Goal: Task Accomplishment & Management: Complete application form

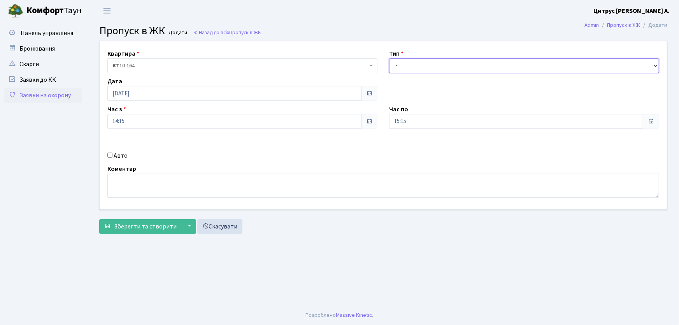
drag, startPoint x: 410, startPoint y: 61, endPoint x: 411, endPoint y: 71, distance: 10.2
click at [410, 62] on select "- Доставка Таксі Гості Сервіс" at bounding box center [524, 65] width 270 height 15
select select "3"
click at [389, 58] on select "- Доставка Таксі Гості Сервіс" at bounding box center [524, 65] width 270 height 15
drag, startPoint x: 412, startPoint y: 121, endPoint x: 364, endPoint y: 118, distance: 48.0
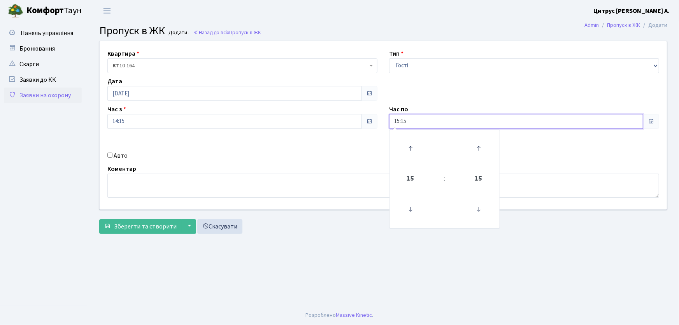
click at [364, 118] on div "Квартира <b>КТ</b>&nbsp;&nbsp;&nbsp;&nbsp;10-164 КТ 10-164 Тип - Доставка Таксі…" at bounding box center [383, 125] width 579 height 168
type input "22:00"
click at [109, 153] on input "Авто" at bounding box center [109, 155] width 5 height 5
click at [109, 156] on input "Авто" at bounding box center [109, 155] width 5 height 5
checkbox input "false"
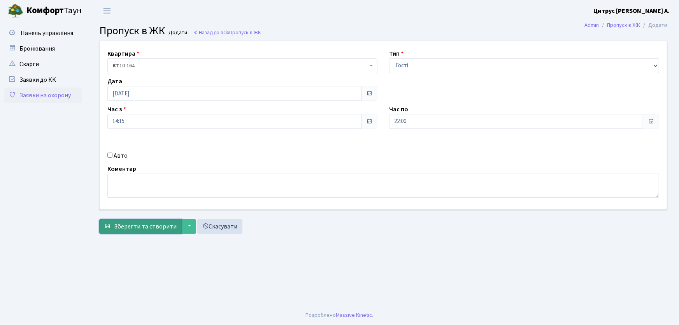
click at [136, 225] on span "Зберегти та створити" at bounding box center [145, 226] width 63 height 9
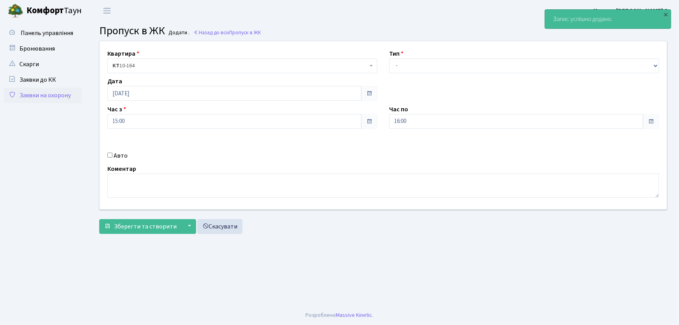
click at [59, 94] on link "Заявки на охорону" at bounding box center [43, 96] width 78 height 16
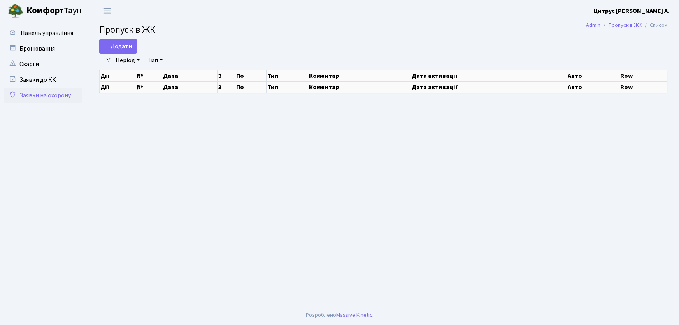
select select "25"
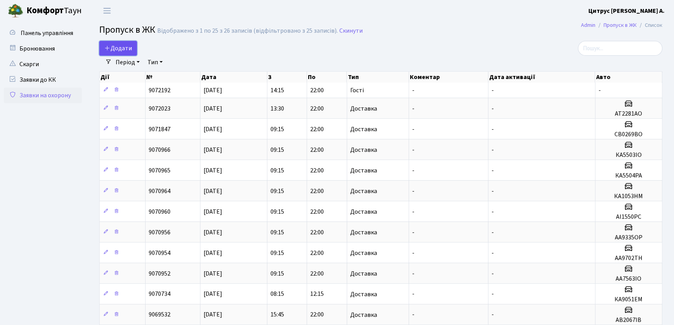
click at [119, 51] on span "Додати" at bounding box center [118, 48] width 28 height 9
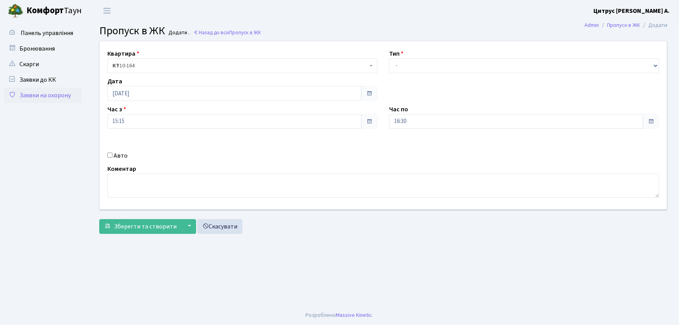
select select "1"
click at [389, 58] on select "- Доставка Таксі Гості Сервіс" at bounding box center [524, 65] width 270 height 15
drag, startPoint x: 411, startPoint y: 125, endPoint x: 371, endPoint y: 127, distance: 39.4
click at [371, 127] on div "Квартира <b>КТ</b>&nbsp;&nbsp;&nbsp;&nbsp;10-164 КТ 10-164 Тип - Доставка Таксі…" at bounding box center [383, 125] width 579 height 168
type input "22:00"
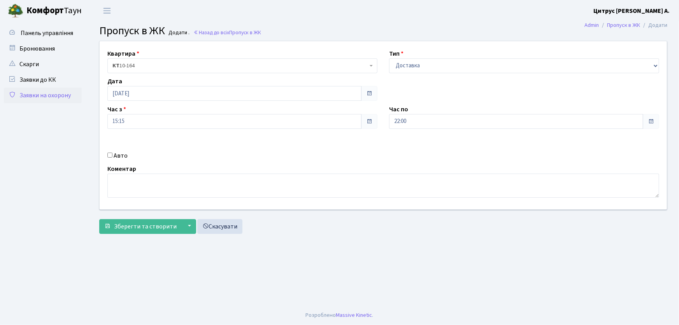
click at [109, 156] on input "Авто" at bounding box center [109, 155] width 5 height 5
checkbox input "true"
type input "С"
type input "АІ7301ЕМ"
click at [99, 219] on button "Зберегти та створити" at bounding box center [140, 226] width 83 height 15
